Goal: Find specific page/section: Locate a particular part of the current website

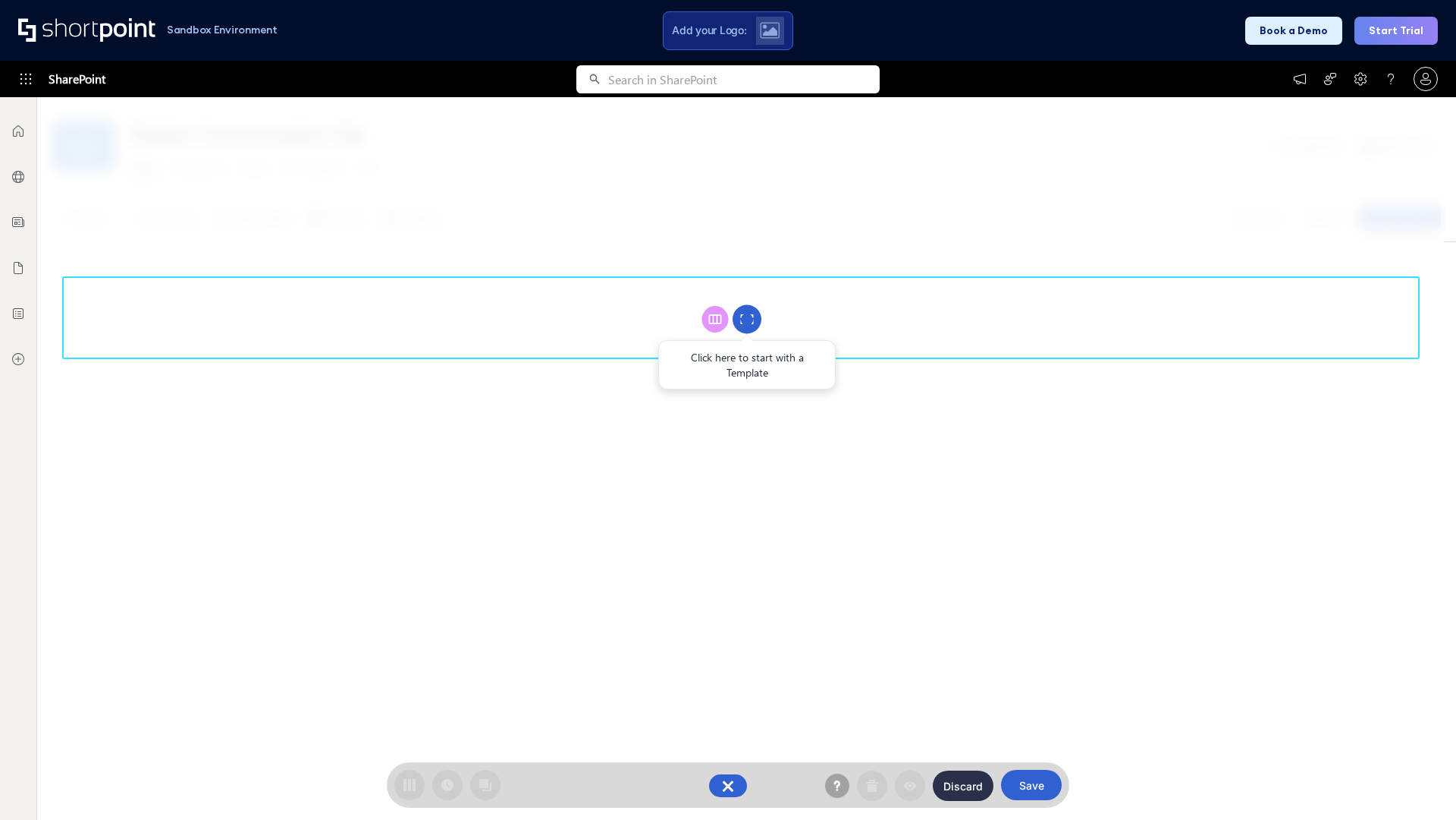
click at [747, 318] on circle at bounding box center [747, 319] width 29 height 29
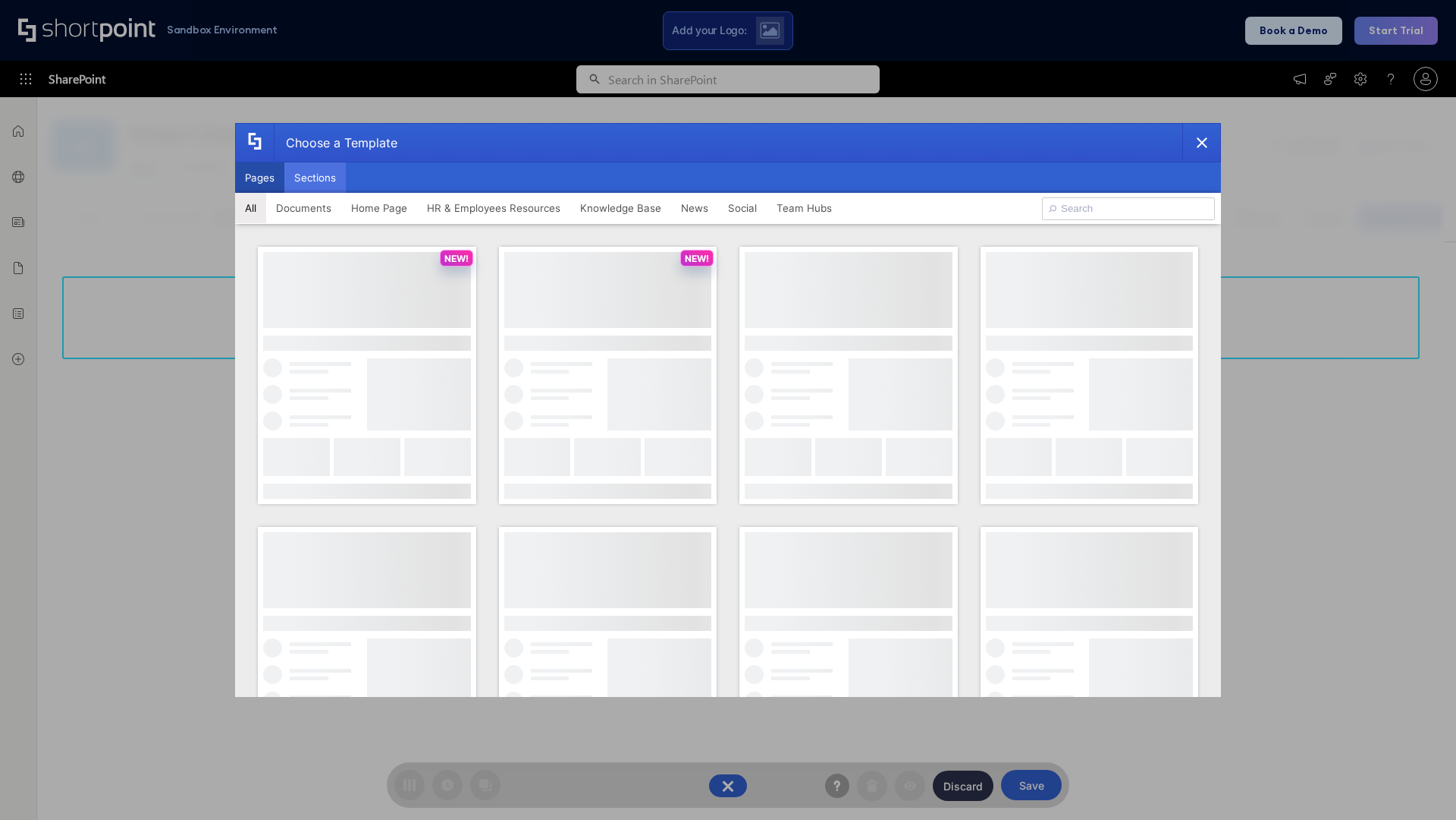
click at [315, 177] on button "Sections" at bounding box center [315, 177] width 62 height 30
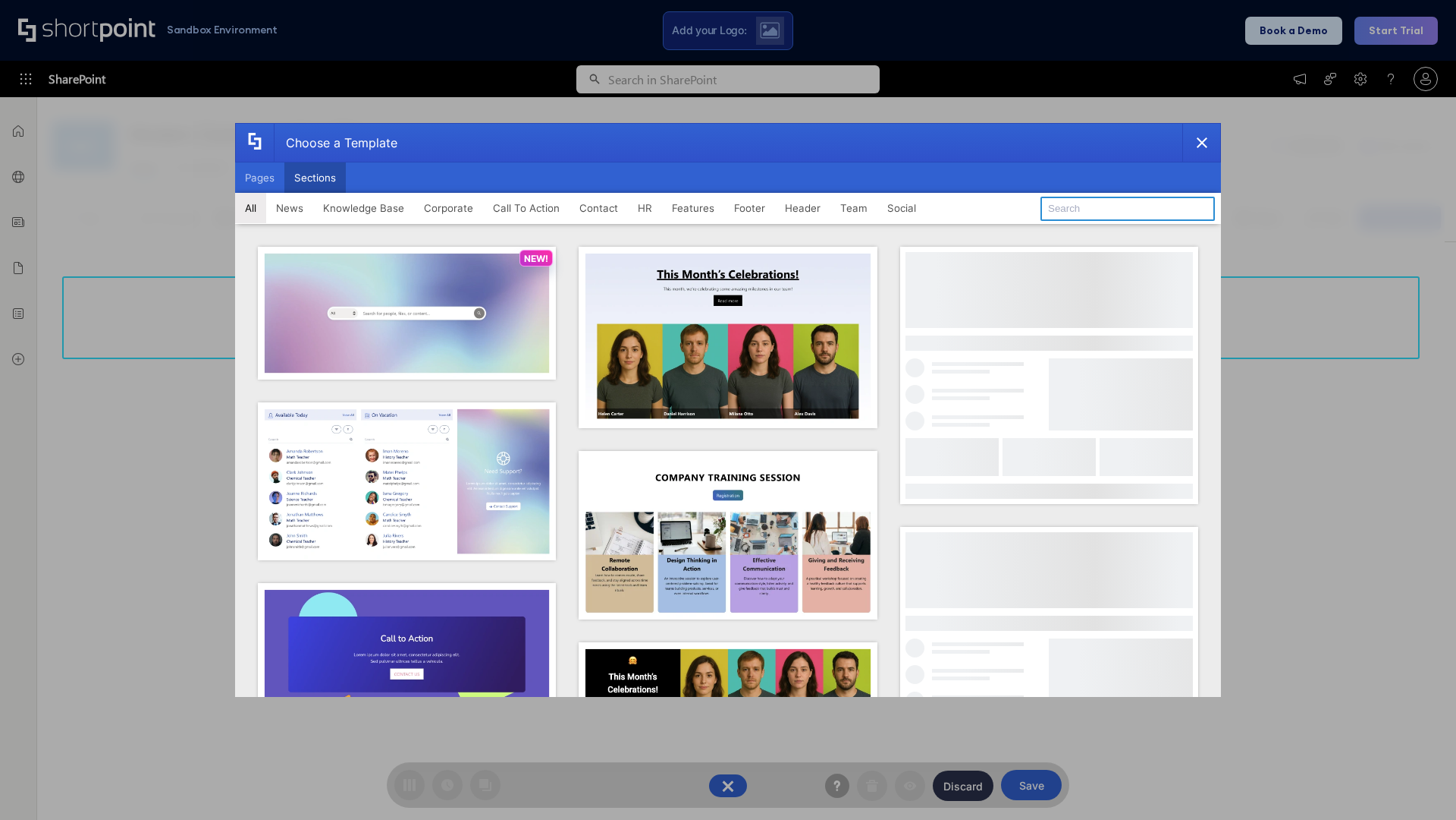
type input "FAQ 1"
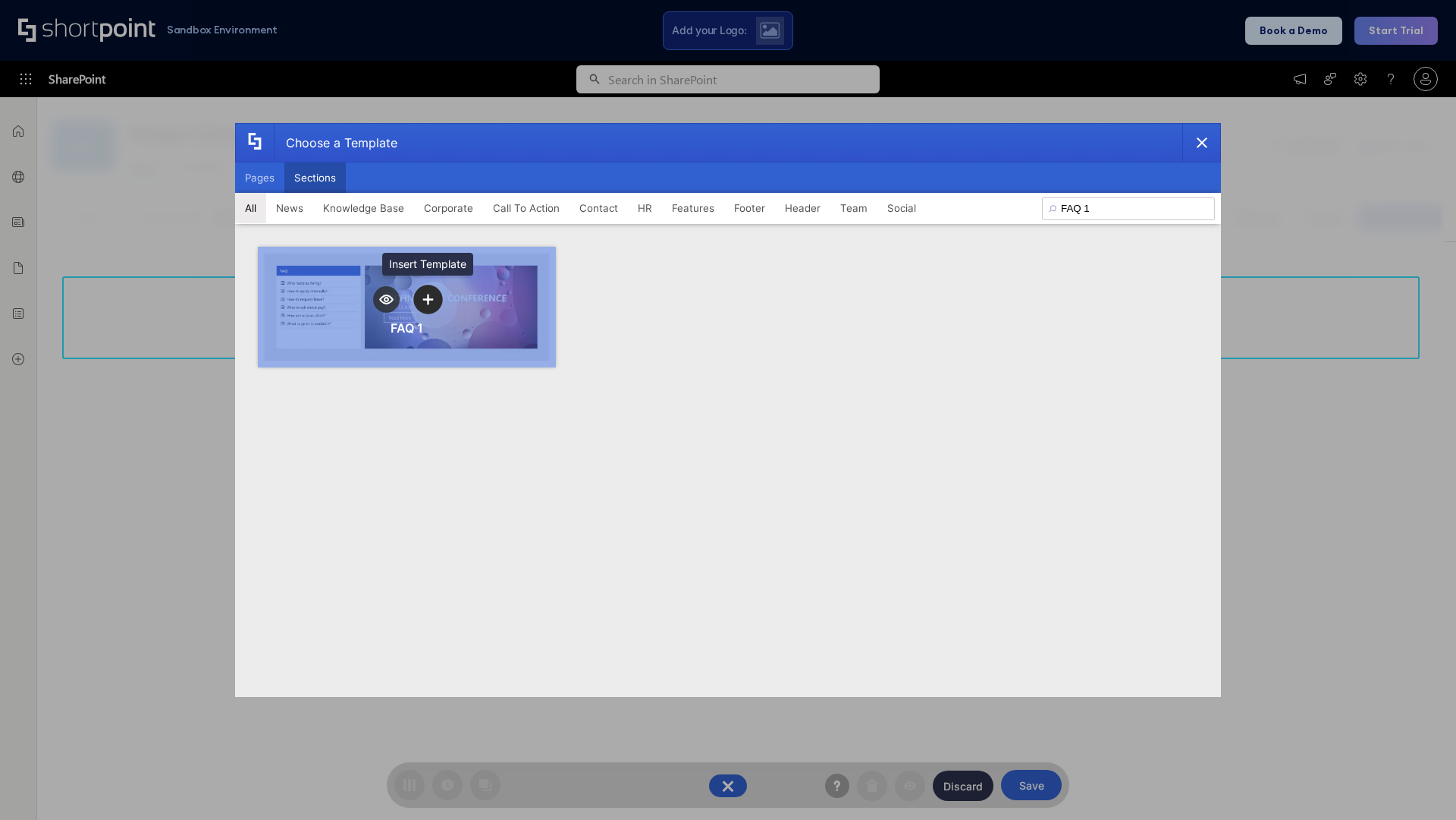
click at [428, 299] on icon "template selector" at bounding box center [428, 299] width 11 height 11
